Goal: Task Accomplishment & Management: Manage account settings

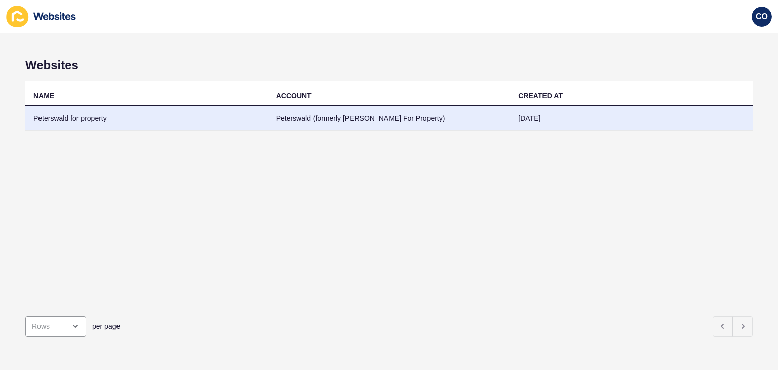
click at [62, 119] on td "Peterswald for property" at bounding box center [146, 118] width 243 height 25
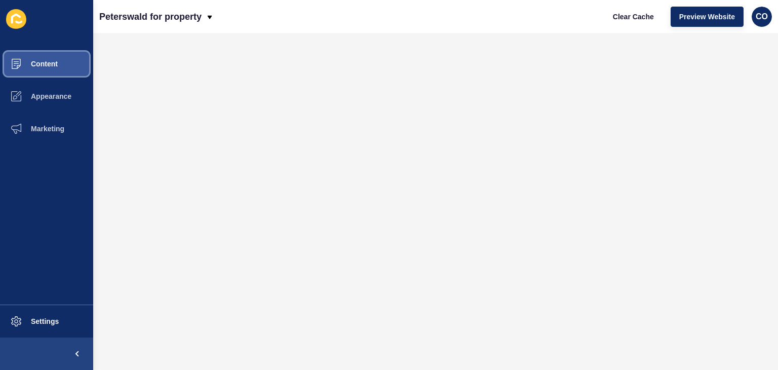
click at [55, 70] on button "Content" at bounding box center [46, 64] width 93 height 32
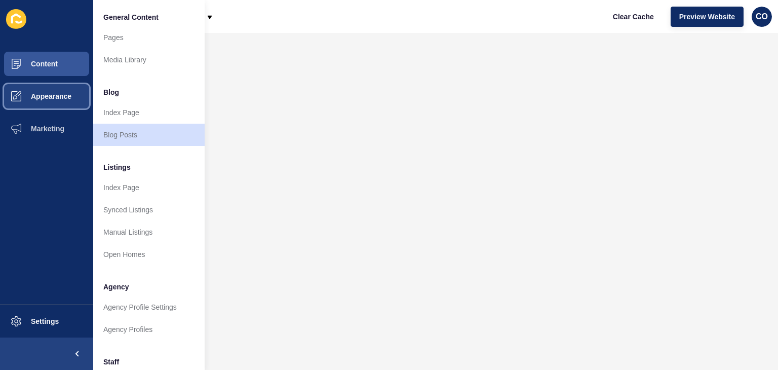
click at [55, 103] on button "Appearance" at bounding box center [46, 96] width 93 height 32
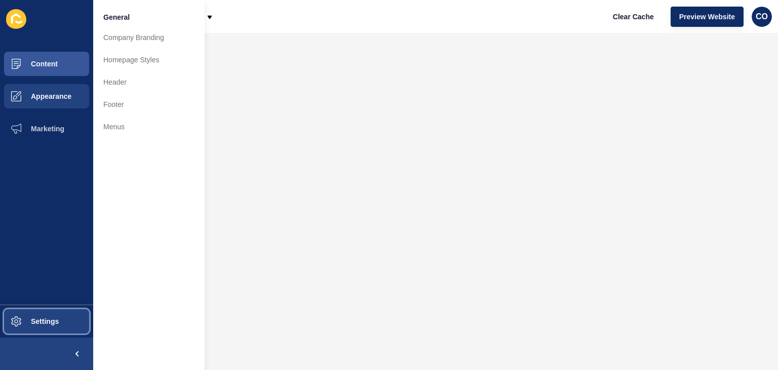
click at [43, 325] on button "Settings" at bounding box center [46, 321] width 93 height 32
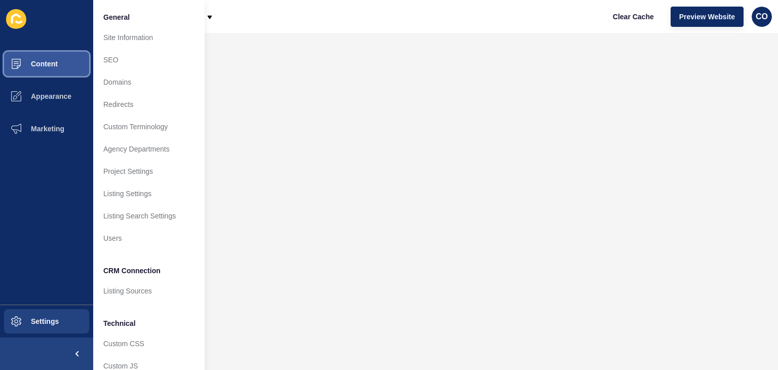
click at [55, 62] on span "Content" at bounding box center [27, 64] width 59 height 8
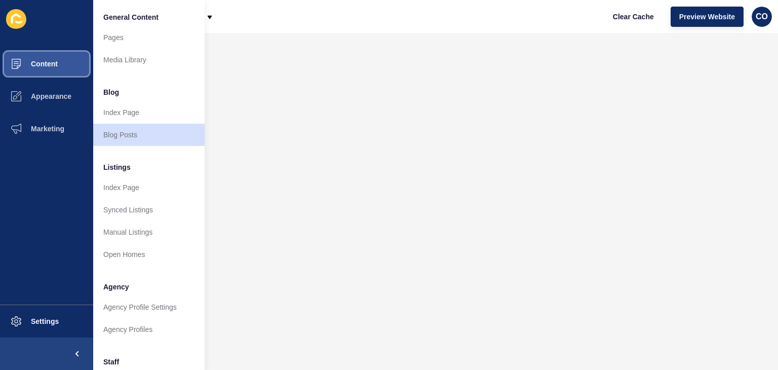
click at [56, 61] on span "Content" at bounding box center [27, 64] width 59 height 8
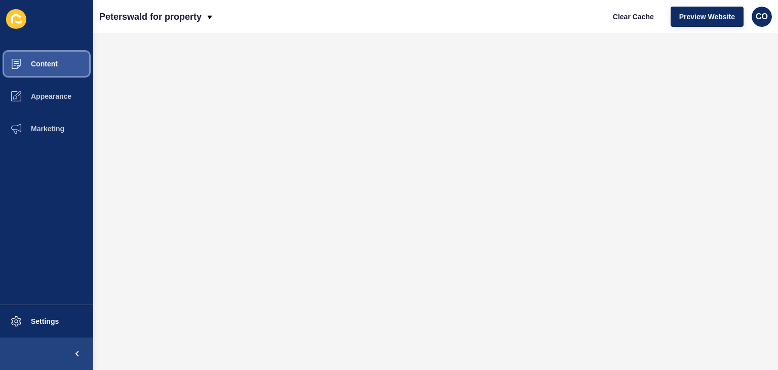
click at [65, 64] on button "Content" at bounding box center [46, 64] width 93 height 32
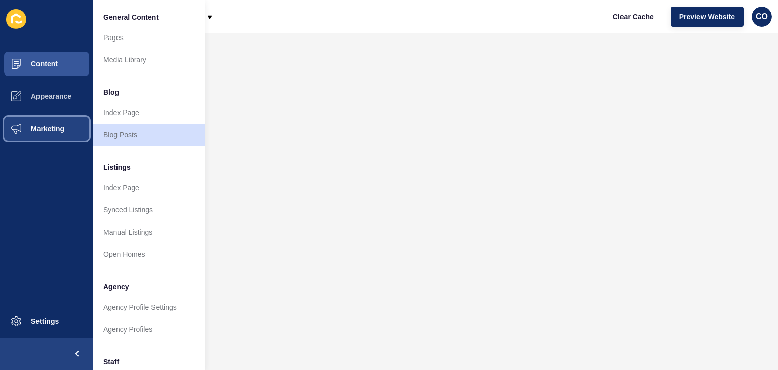
click at [65, 128] on button "Marketing" at bounding box center [46, 128] width 93 height 32
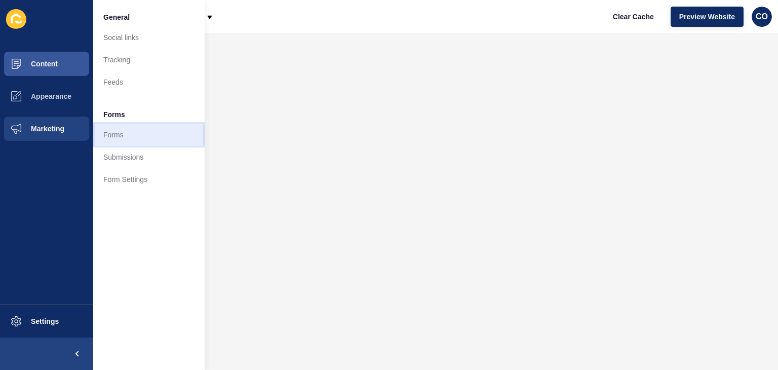
click at [110, 133] on link "Forms" at bounding box center [148, 135] width 111 height 22
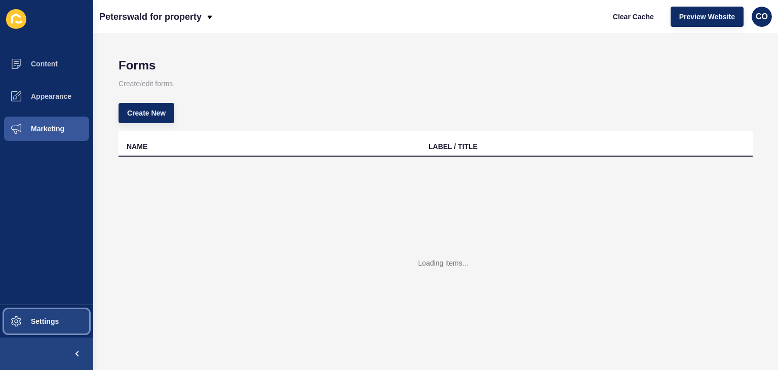
click at [55, 318] on span "Settings" at bounding box center [28, 321] width 60 height 8
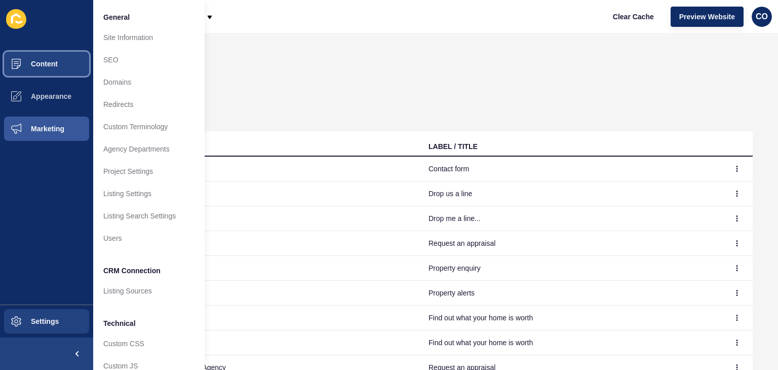
click at [48, 65] on span "Content" at bounding box center [27, 64] width 59 height 8
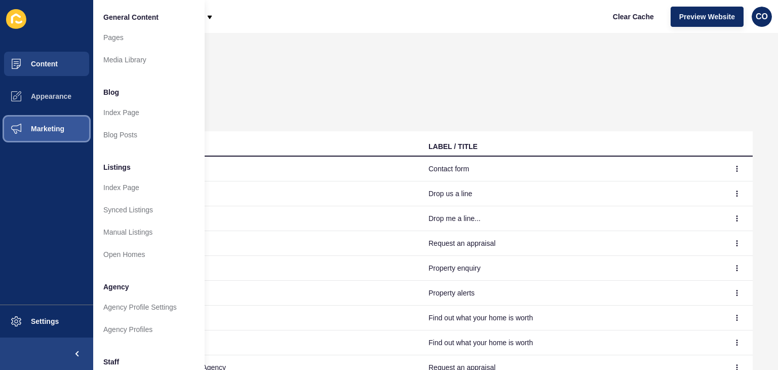
click at [49, 127] on span "Marketing" at bounding box center [31, 129] width 66 height 8
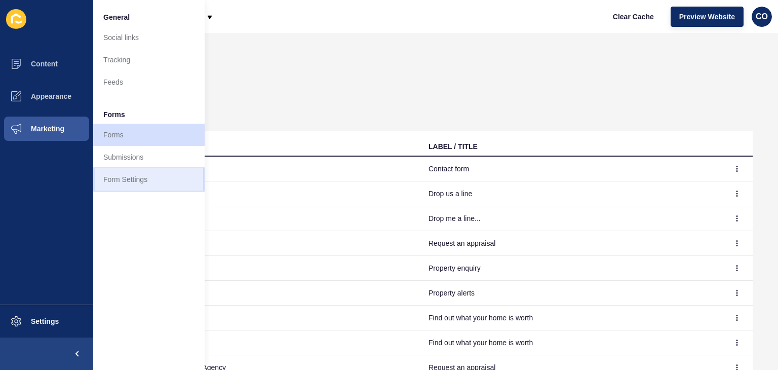
click at [133, 180] on link "Form Settings" at bounding box center [148, 179] width 111 height 22
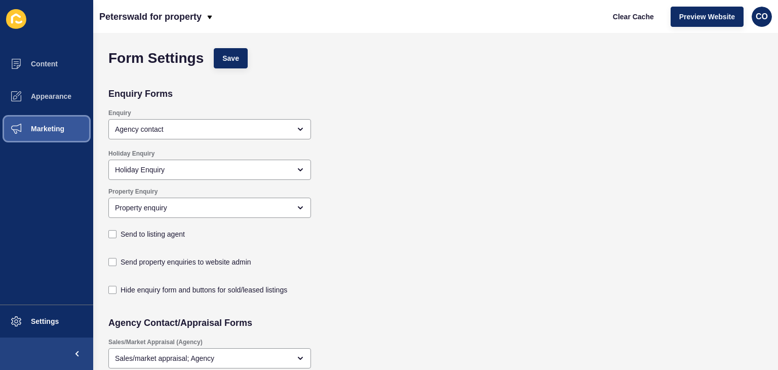
click at [52, 125] on span "Marketing" at bounding box center [31, 129] width 66 height 8
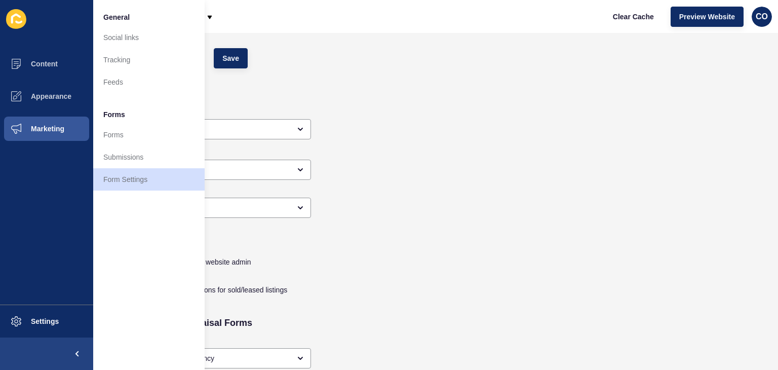
click at [492, 123] on div "Enquiry Agency contact" at bounding box center [369, 124] width 532 height 41
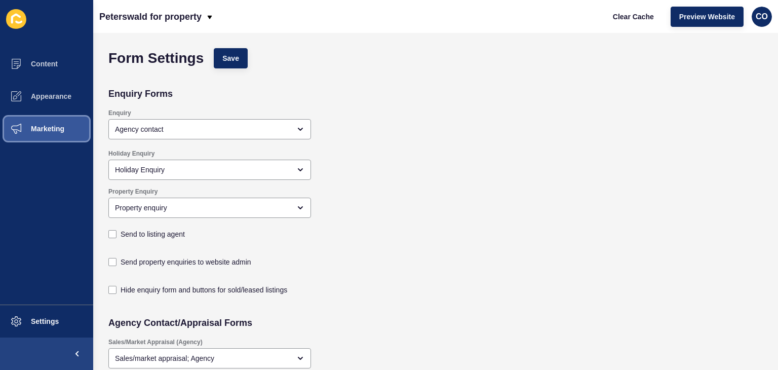
click at [60, 129] on span "Marketing" at bounding box center [31, 129] width 66 height 8
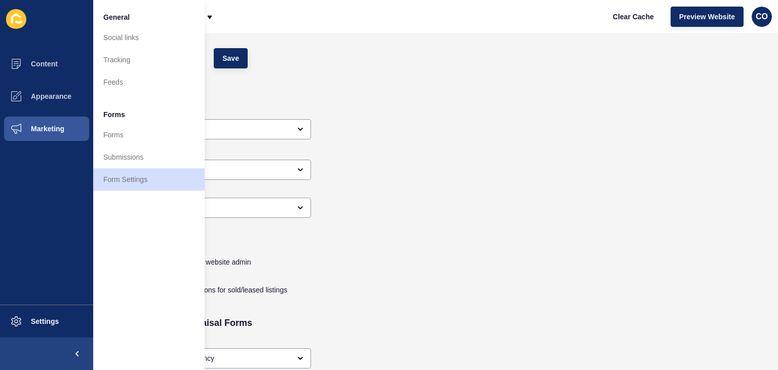
click at [420, 155] on div "Holiday Enquiry Holiday Enquiry" at bounding box center [369, 163] width 532 height 38
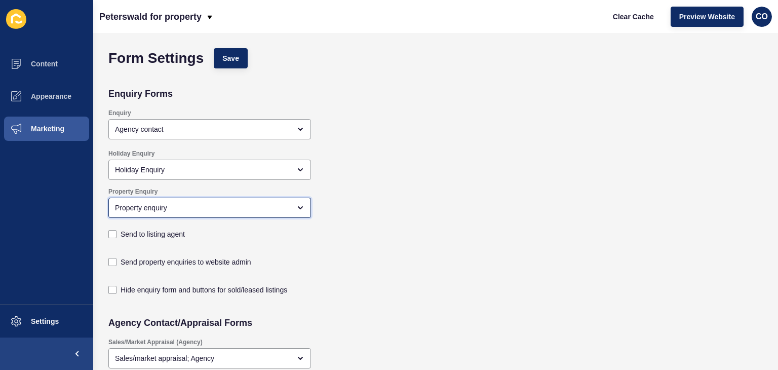
click at [307, 208] on div "Property enquiry" at bounding box center [209, 207] width 203 height 20
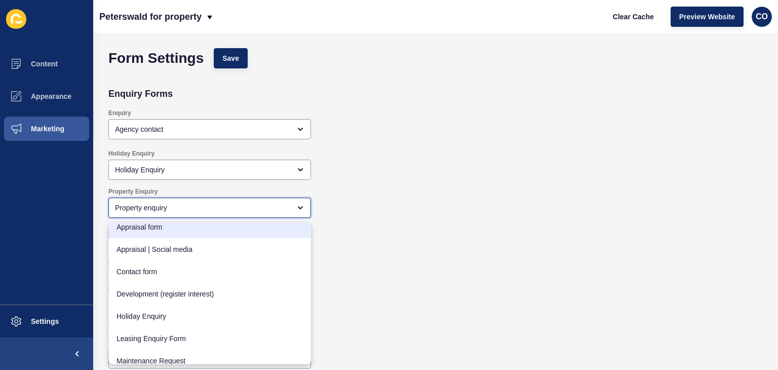
scroll to position [101, 0]
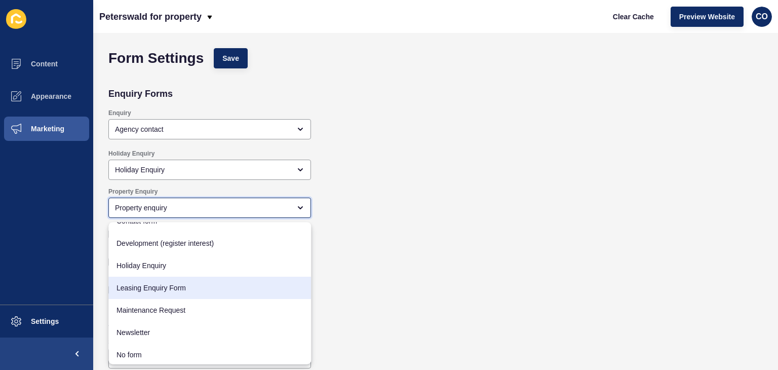
click at [213, 288] on span "Leasing Enquiry Form" at bounding box center [209, 288] width 186 height 10
type input "Leasing Enquiry Form"
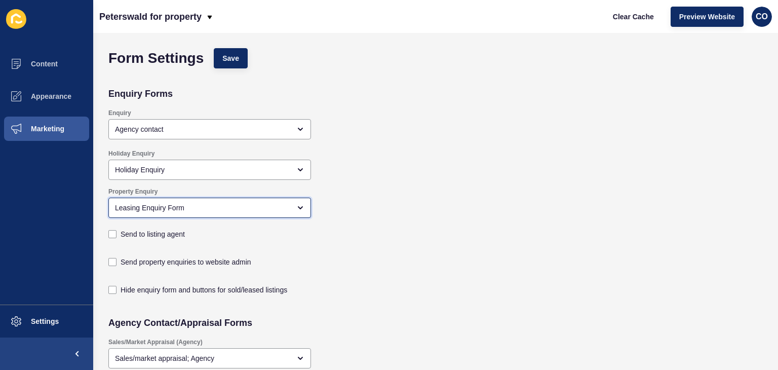
click at [299, 207] on icon "open menu" at bounding box center [300, 208] width 4 height 2
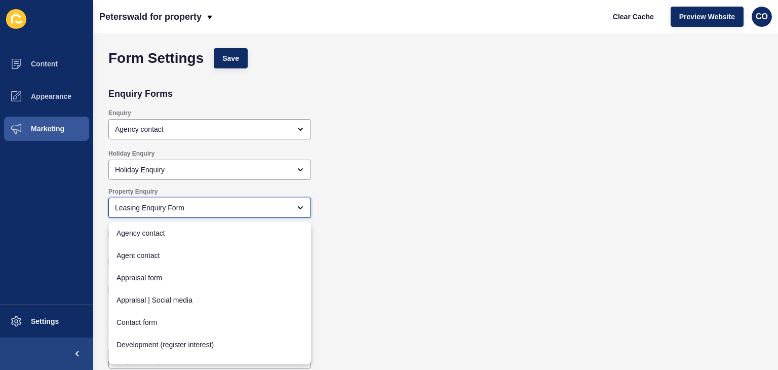
scroll to position [36, 0]
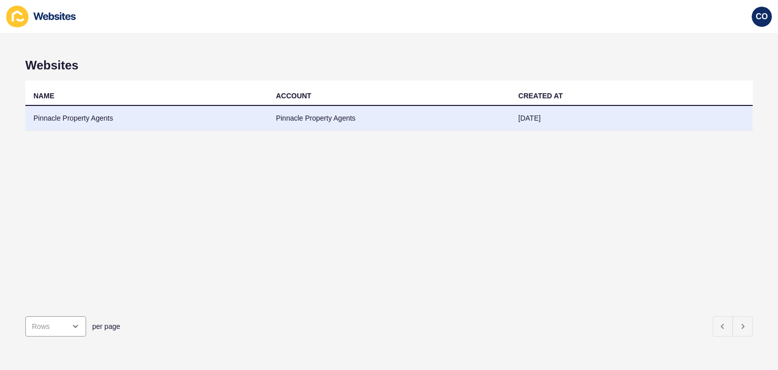
click at [75, 113] on td "Pinnacle Property Agents" at bounding box center [146, 118] width 243 height 25
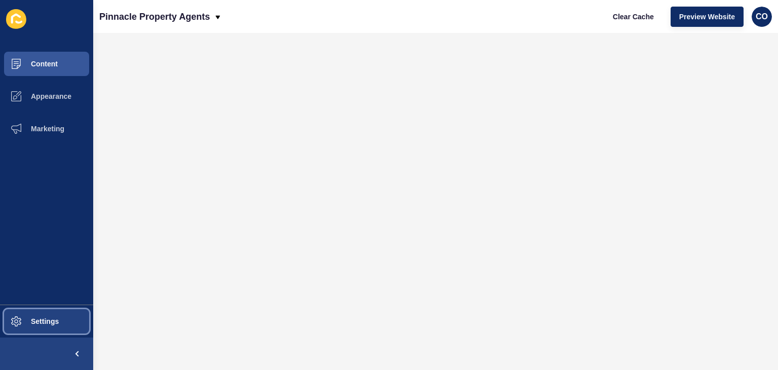
click at [69, 317] on button "Settings" at bounding box center [46, 321] width 93 height 32
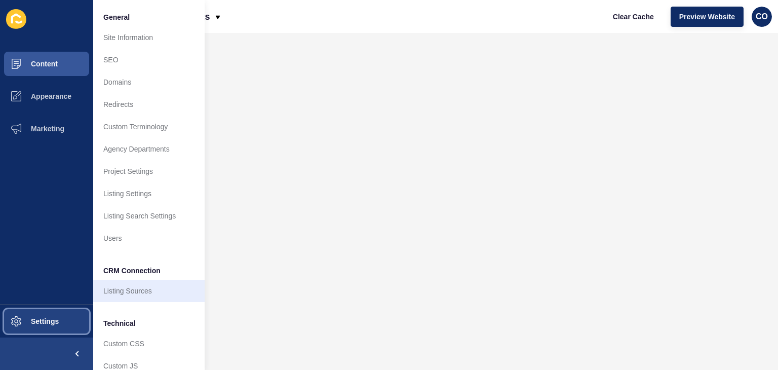
scroll to position [43, 0]
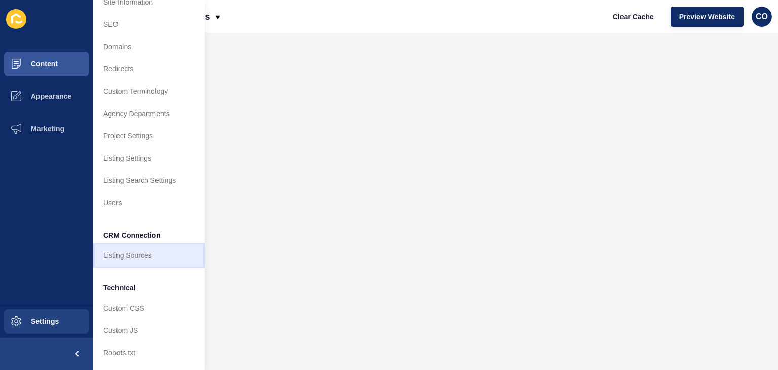
click at [136, 247] on link "Listing Sources" at bounding box center [148, 255] width 111 height 22
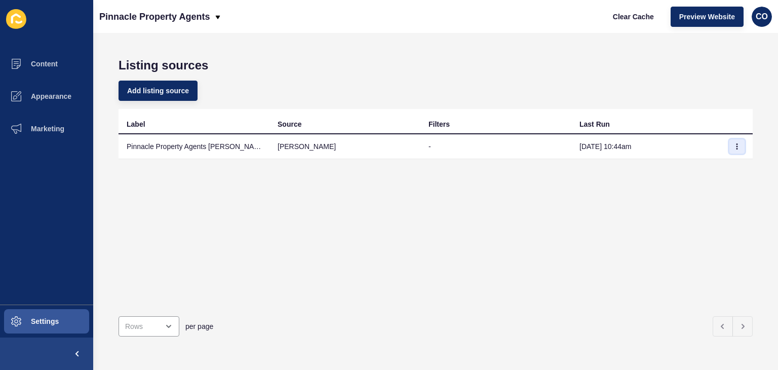
click at [729, 146] on button "button" at bounding box center [736, 146] width 15 height 14
click at [699, 165] on link "Sync now" at bounding box center [701, 166] width 71 height 22
click at [638, 19] on span "Clear Cache" at bounding box center [633, 17] width 41 height 10
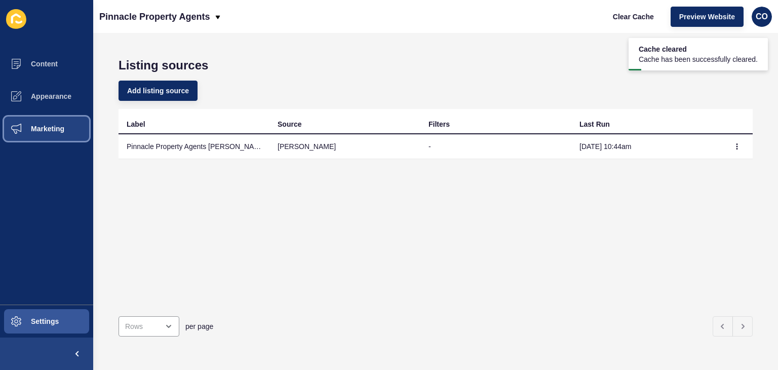
click at [54, 126] on span "Marketing" at bounding box center [31, 129] width 66 height 8
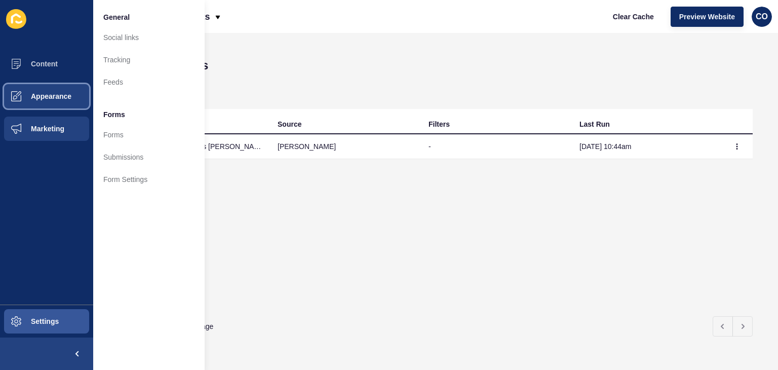
click at [55, 99] on span "Appearance" at bounding box center [34, 96] width 73 height 8
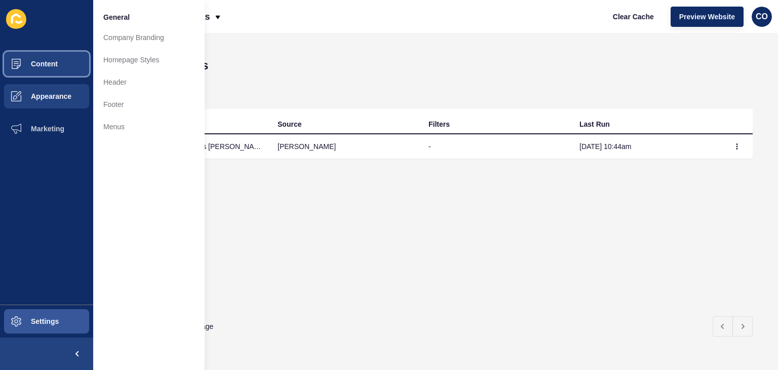
click at [59, 65] on button "Content" at bounding box center [46, 64] width 93 height 32
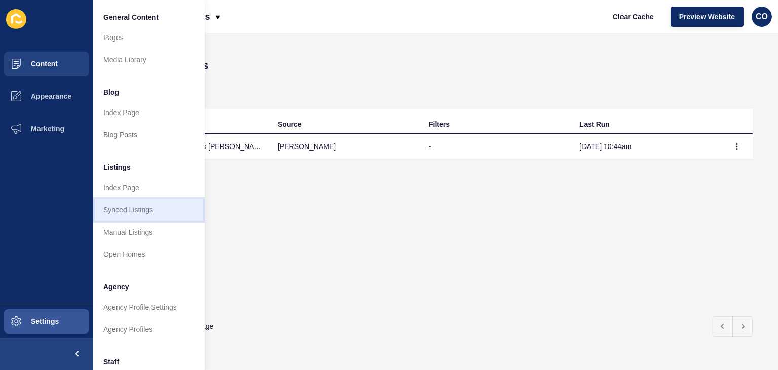
click at [146, 210] on link "Synced Listings" at bounding box center [148, 209] width 111 height 22
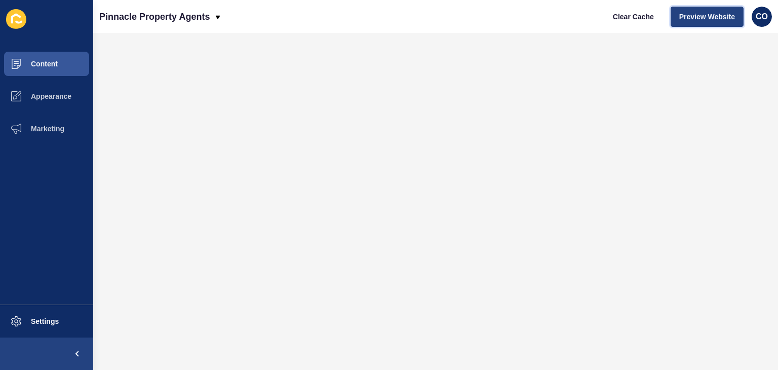
click at [700, 15] on span "Preview Website" at bounding box center [707, 17] width 56 height 10
